Goal: Information Seeking & Learning: Compare options

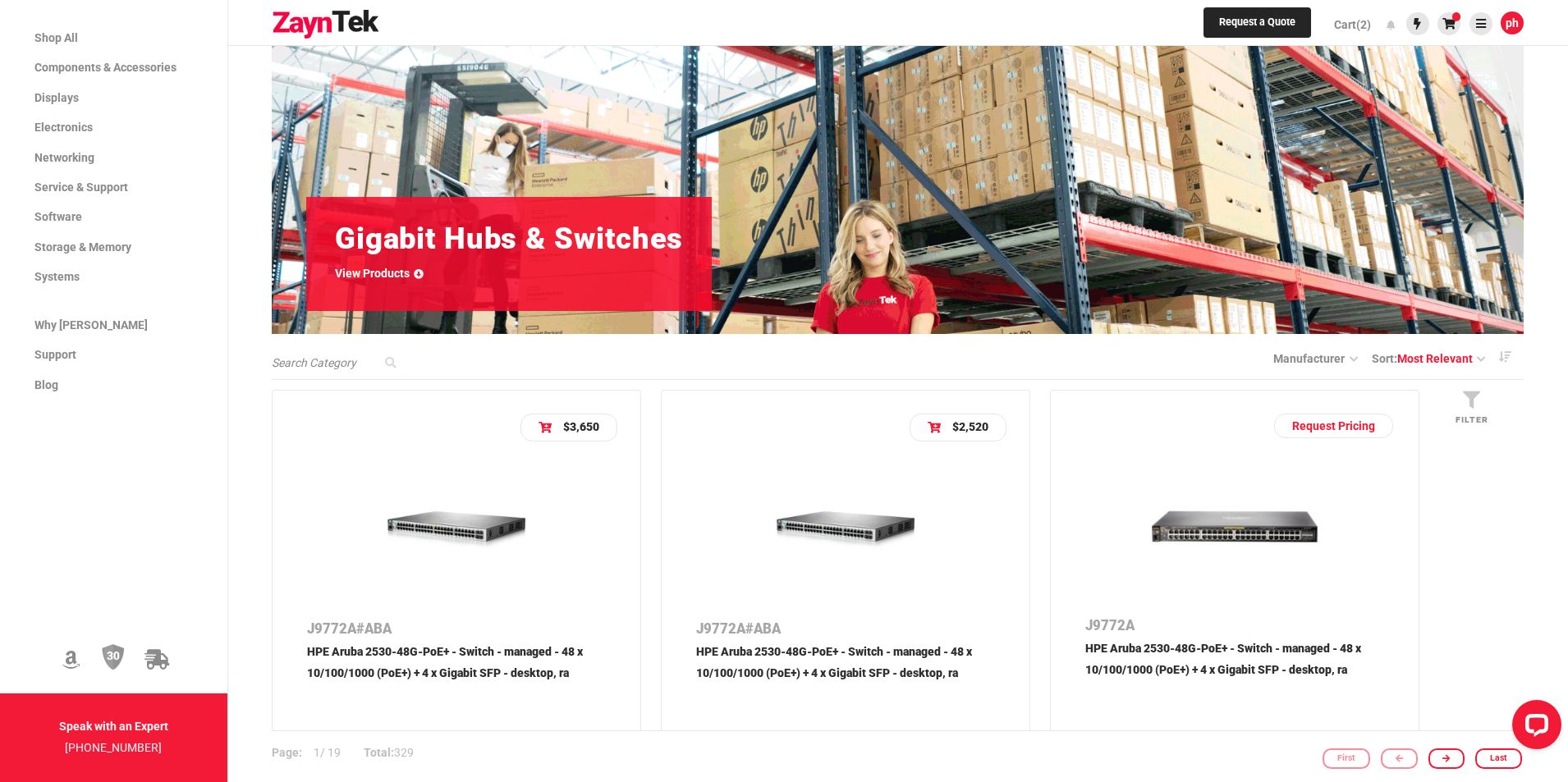
scroll to position [164, 0]
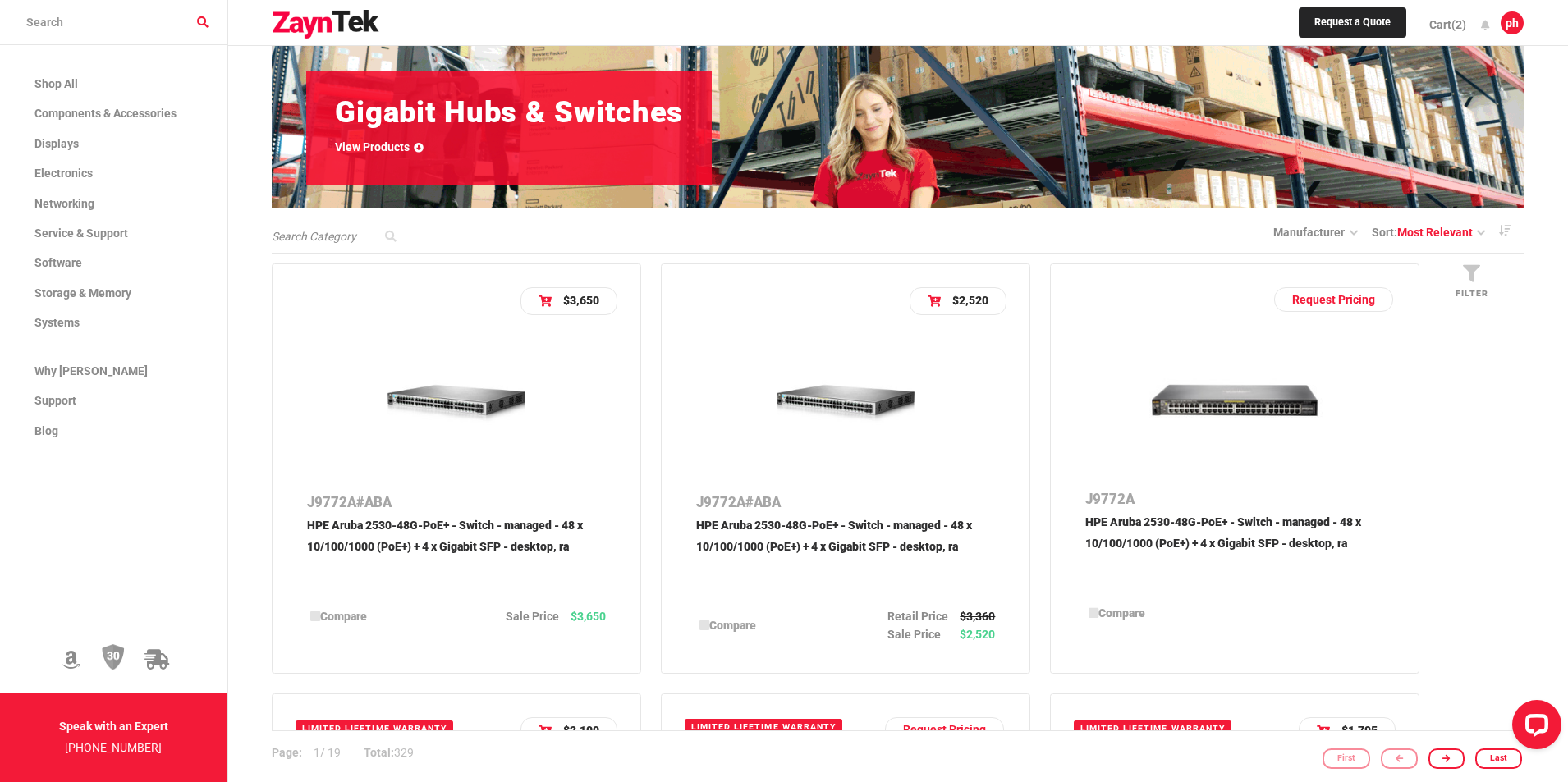
scroll to position [328, 0]
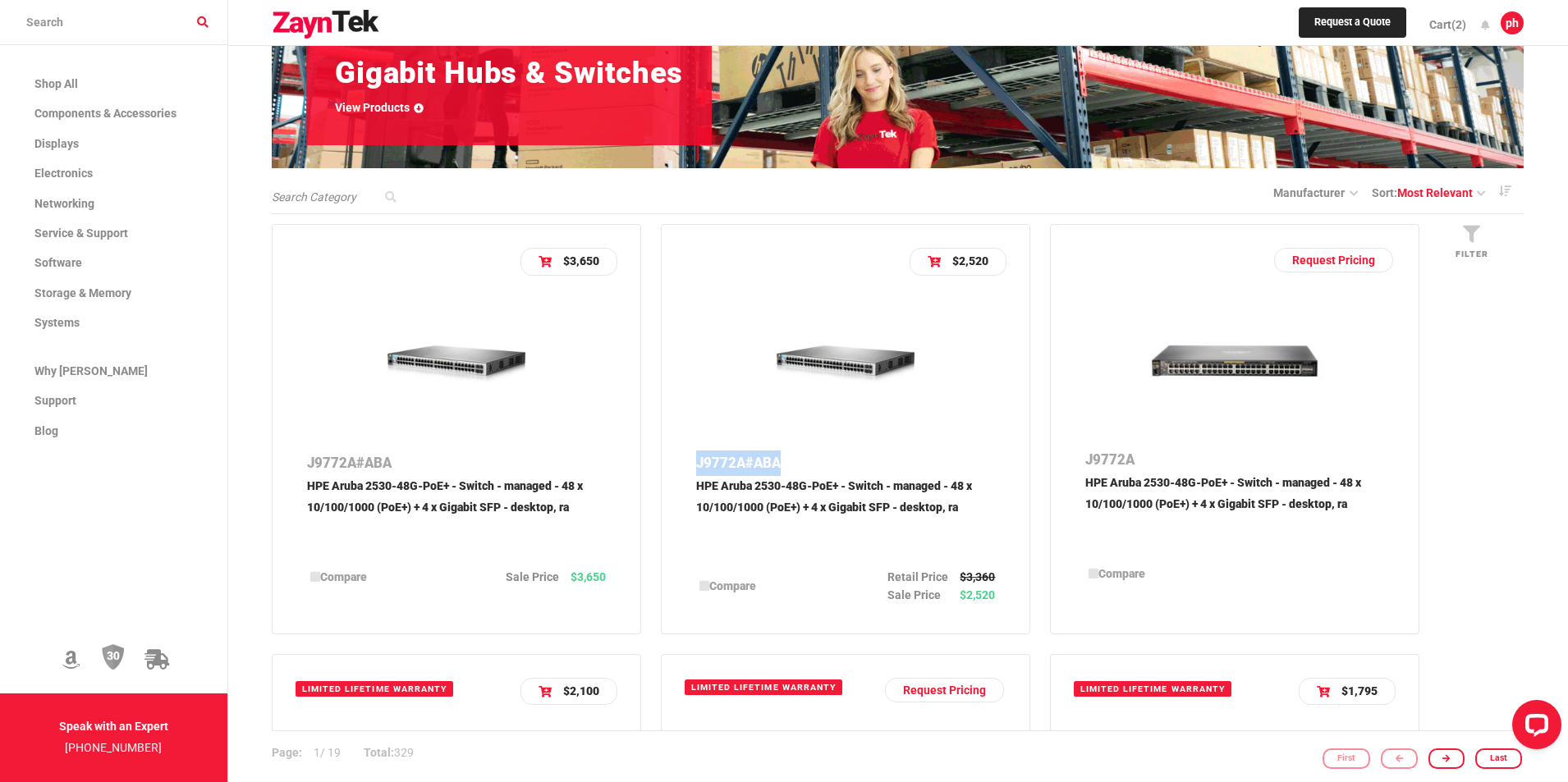
drag, startPoint x: 691, startPoint y: 463, endPoint x: 786, endPoint y: 462, distance: 95.0
click at [786, 462] on div "J9772A#ABA HPE Aruba 2530-48G-PoE+ - Switch - managed - 48 x 10/100/1000 (PoE+)…" at bounding box center [845, 528] width 322 height 166
copy p "J9772A#ABA"
drag, startPoint x: 694, startPoint y: 485, endPoint x: 978, endPoint y: 502, distance: 284.5
click at [978, 502] on div "J9772A#ABA HPE Aruba 2530-48G-PoE+ - Switch - managed - 48 x 10/100/1000 (PoE+)…" at bounding box center [845, 528] width 322 height 166
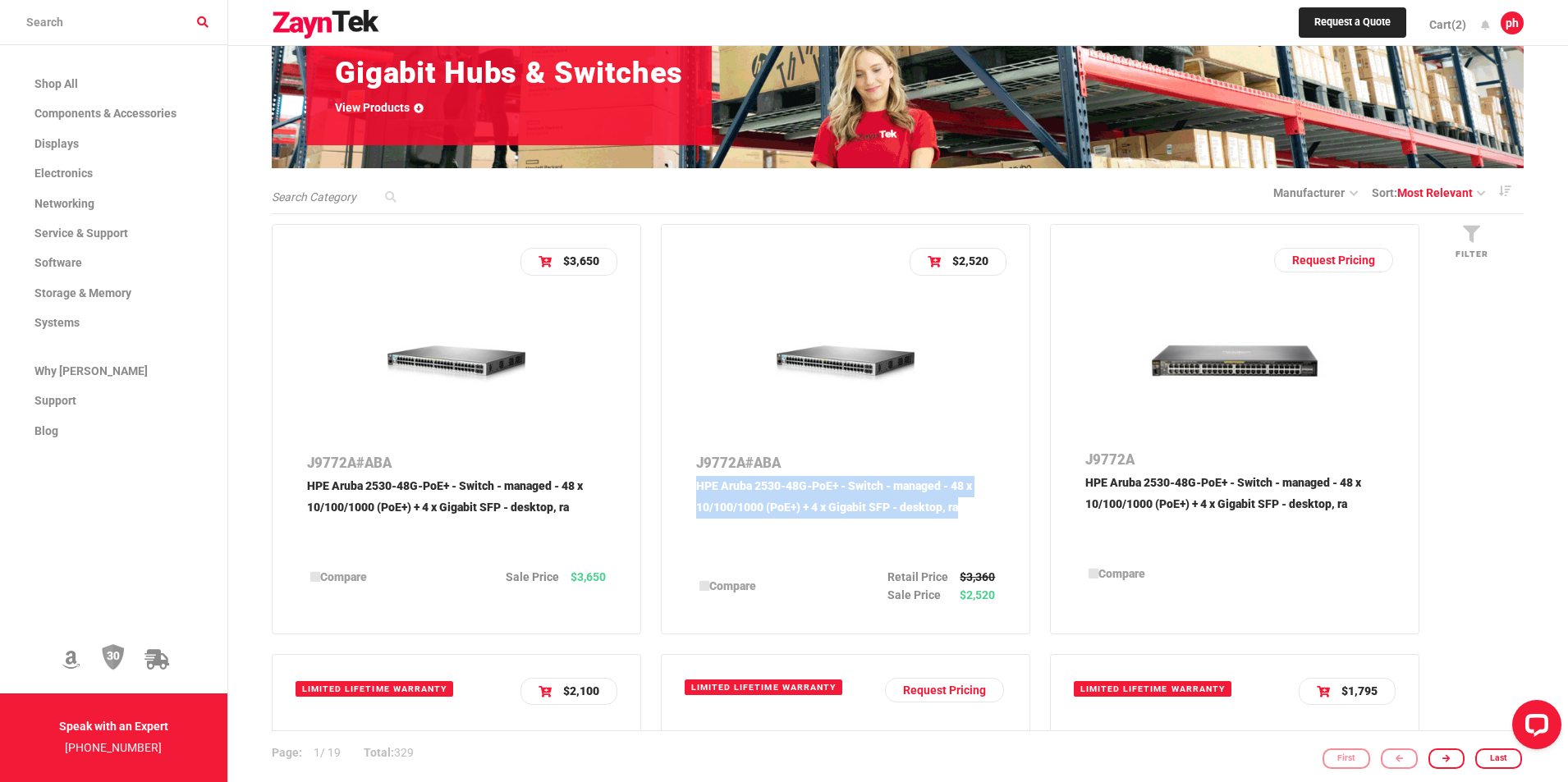
copy p "HPE Aruba 2530-48G-PoE+ - Switch - managed - 48 x 10/100/1000 (PoE+) + 4 x Giga…"
click at [814, 486] on p "HPE Aruba 2530-48G-PoE+ - Switch - managed - 48 x 10/100/1000 (PoE+) + 4 x Giga…" at bounding box center [845, 515] width 299 height 80
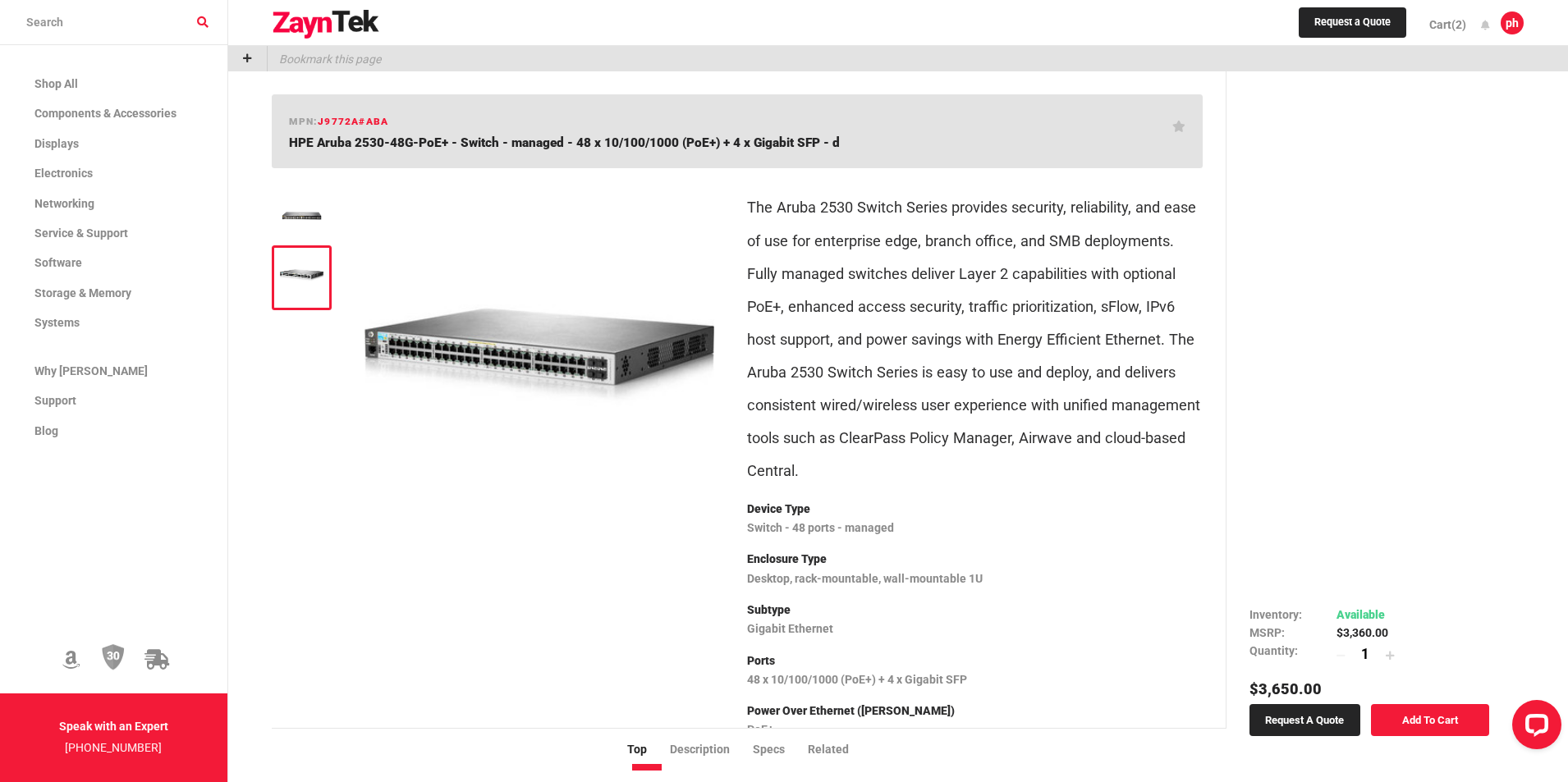
drag, startPoint x: 287, startPoint y: 140, endPoint x: 834, endPoint y: 140, distance: 547.0
click at [834, 140] on h1 "HPE Aruba 2530-48G-PoE+ - Switch - managed - 48 x 10/100/1000 (PoE+) + 4 x Giga…" at bounding box center [731, 142] width 883 height 16
copy span "HPE Aruba 2530-48G-PoE+ - Switch - managed - 48 x 10/100/1000 (PoE+) + 4 x Giga…"
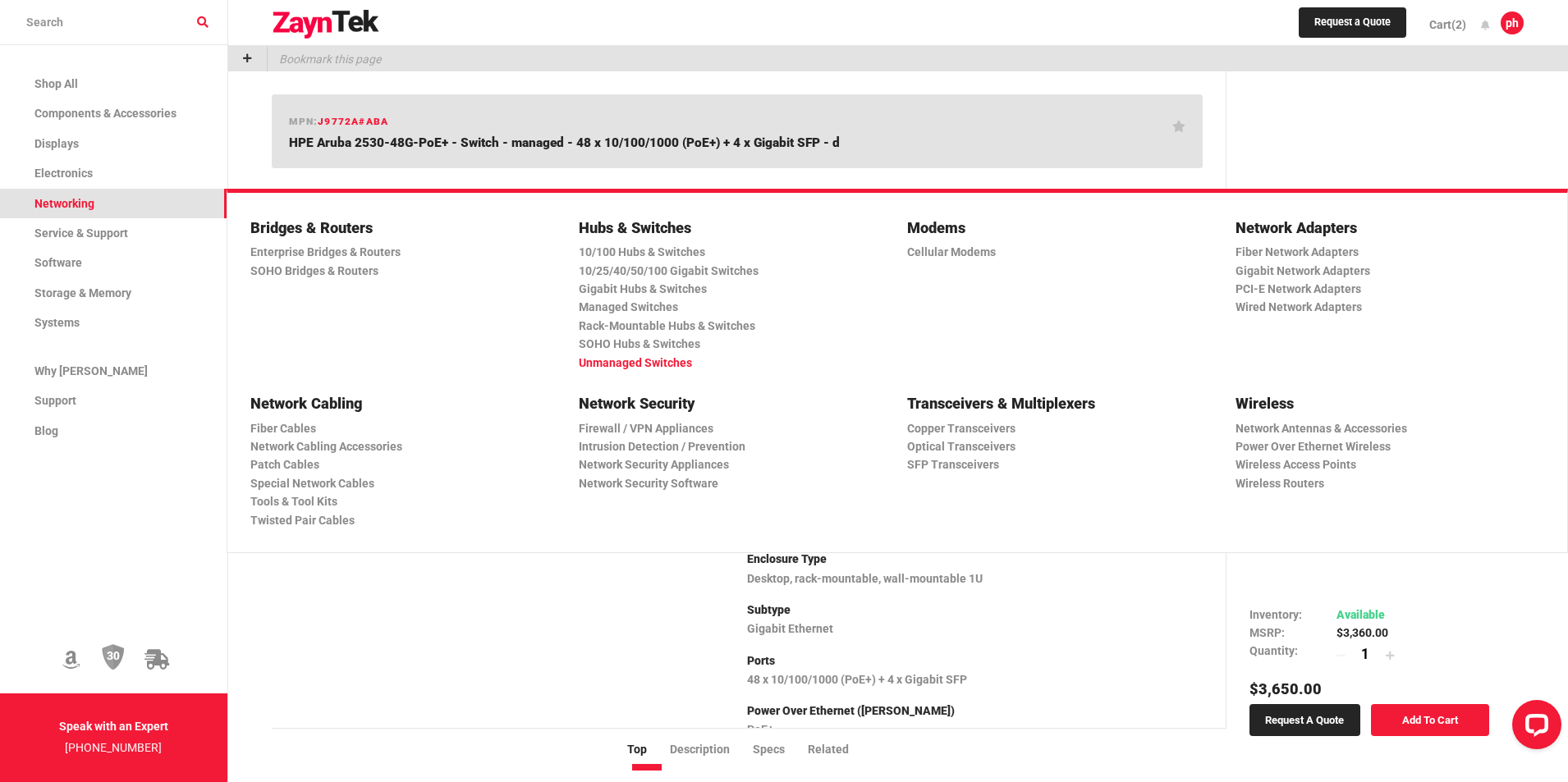
click at [658, 360] on link "Unmanaged Switches" at bounding box center [726, 363] width 296 height 18
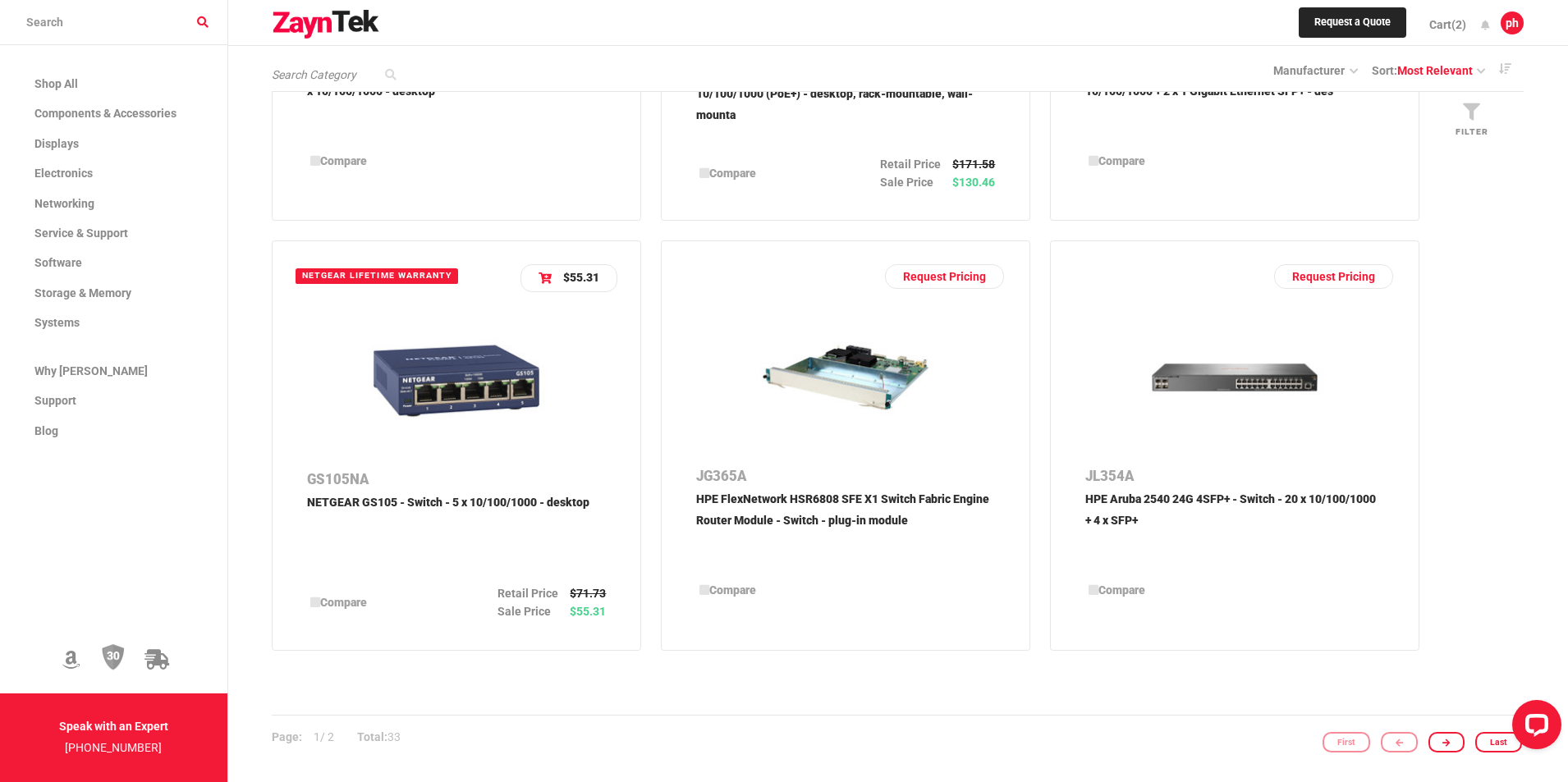
scroll to position [2708, 0]
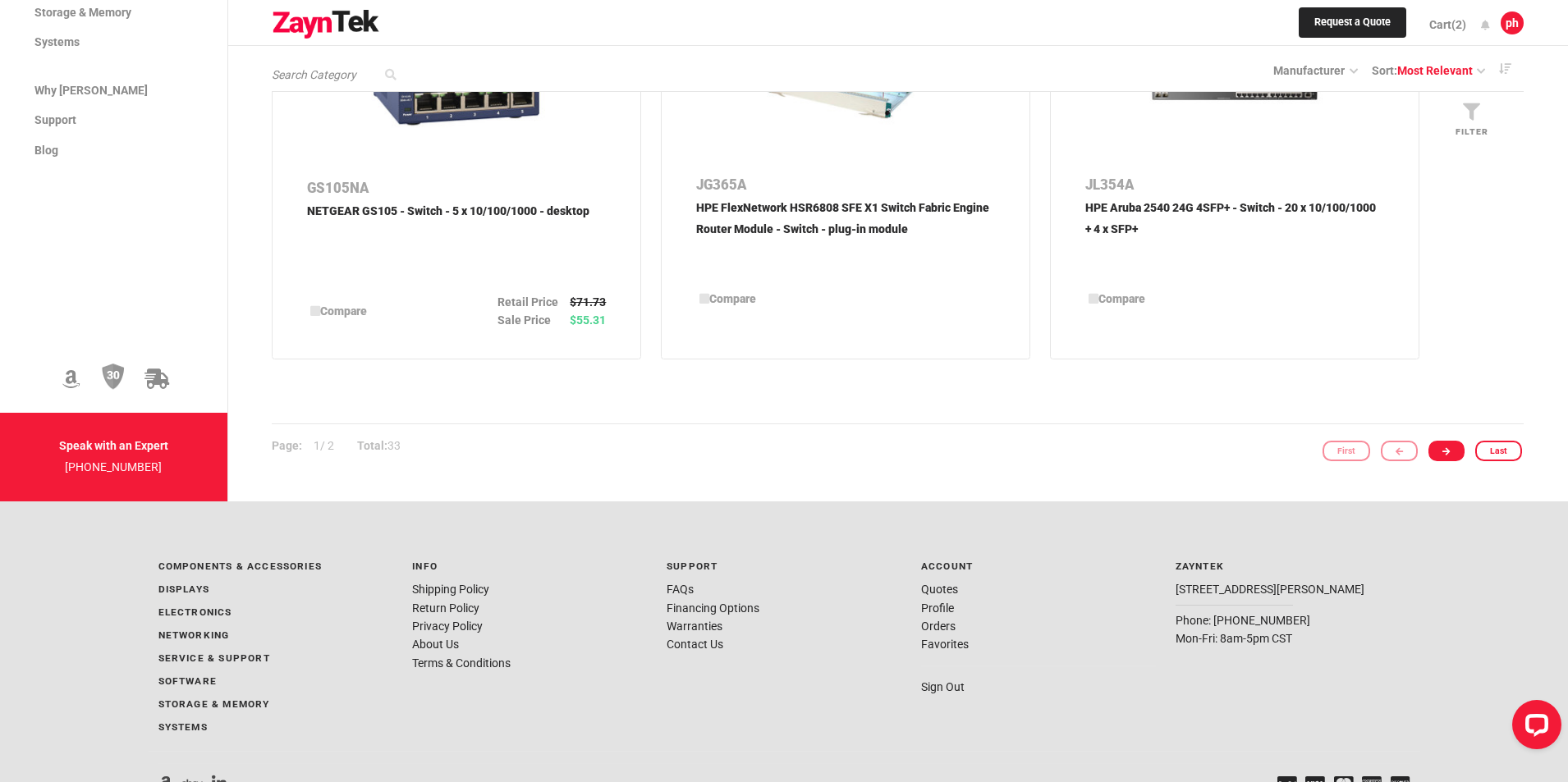
click at [1459, 453] on link at bounding box center [1446, 450] width 37 height 21
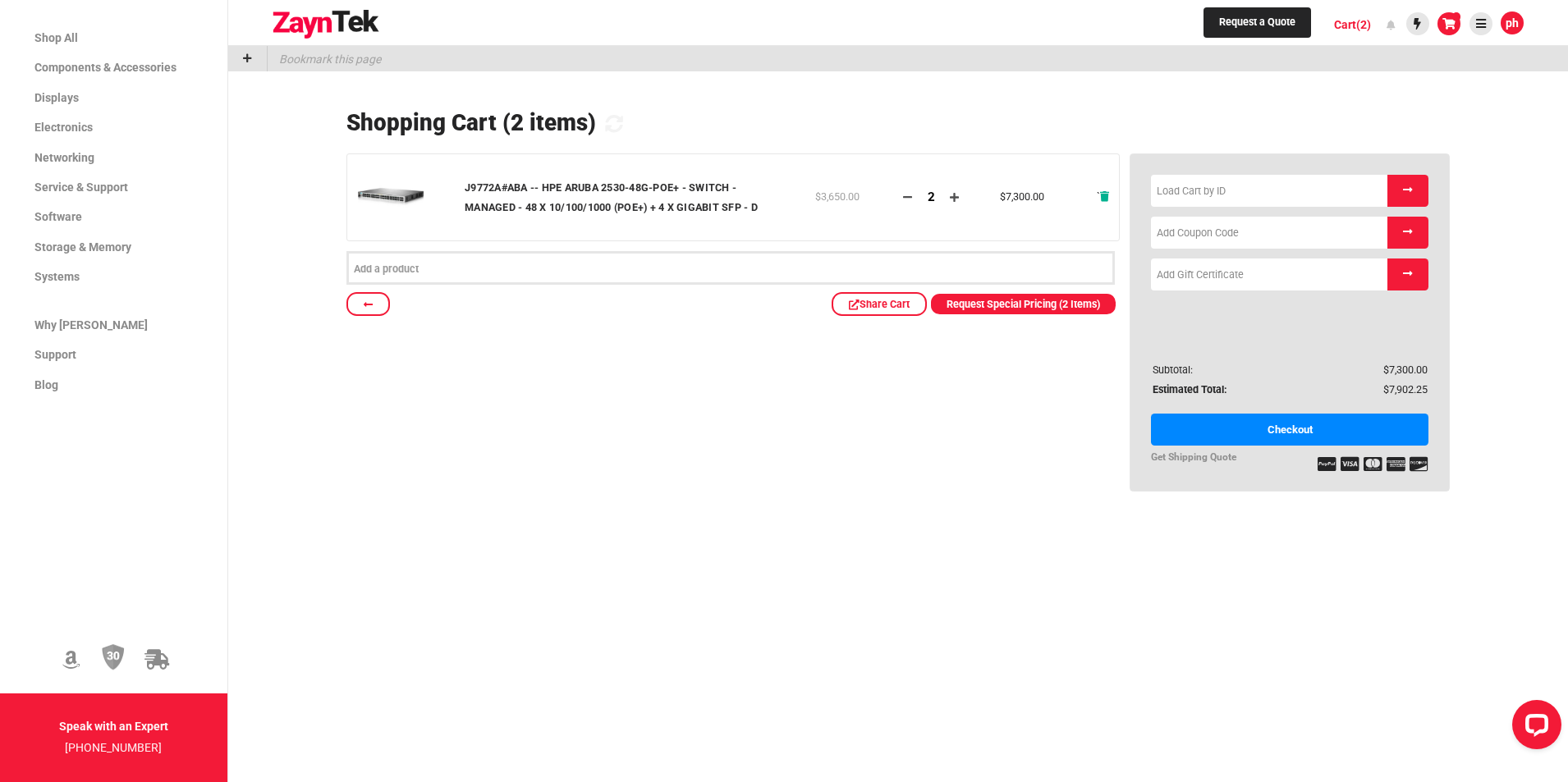
click at [1104, 198] on icon at bounding box center [1104, 197] width 9 height 11
